Goal: Transaction & Acquisition: Subscribe to service/newsletter

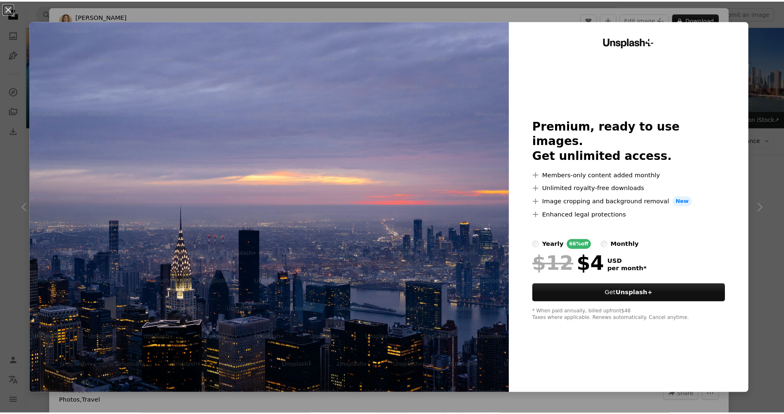
scroll to position [992, 0]
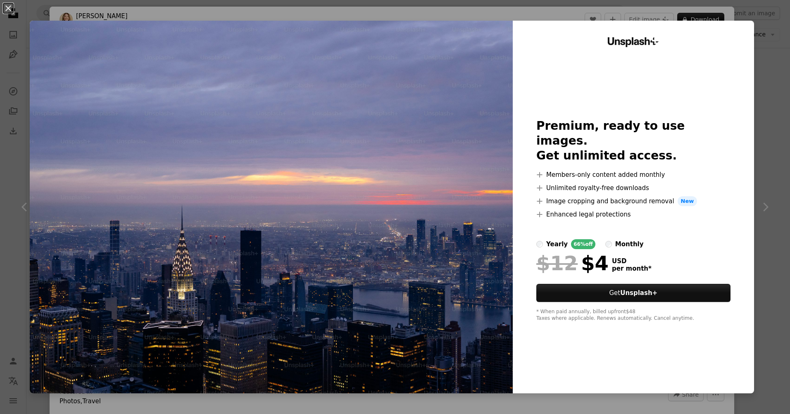
click at [607, 239] on label "monthly" at bounding box center [624, 244] width 38 height 10
click at [538, 239] on label "yearly 66% off" at bounding box center [565, 244] width 59 height 10
click at [547, 239] on div "yearly" at bounding box center [556, 244] width 21 height 10
click at [608, 239] on label "monthly" at bounding box center [624, 244] width 38 height 10
click at [551, 239] on div "yearly" at bounding box center [556, 244] width 21 height 10
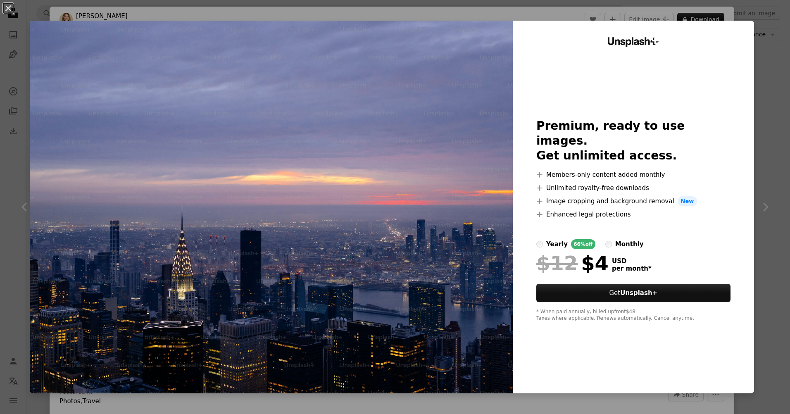
click at [605, 239] on label "monthly" at bounding box center [624, 244] width 38 height 10
click at [757, 150] on div "An X shape Unsplash+ Premium, ready to use images. Get unlimited access. A plus…" at bounding box center [395, 207] width 790 height 414
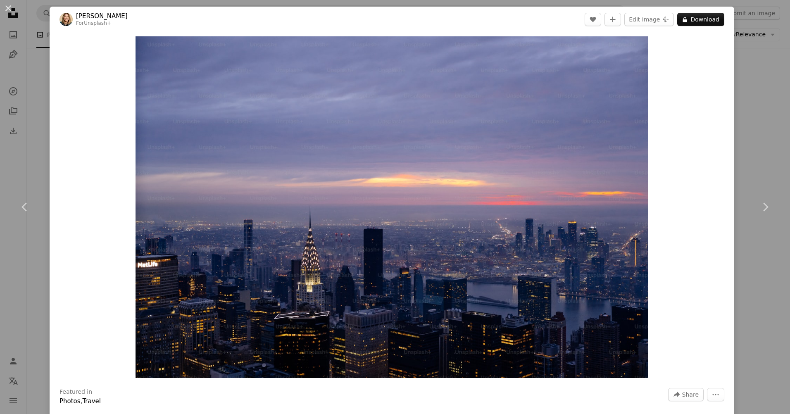
click at [738, 143] on div "An X shape Chevron left Chevron right [PERSON_NAME] For Unsplash+ A heart A plu…" at bounding box center [395, 207] width 790 height 414
